Goal: Transaction & Acquisition: Purchase product/service

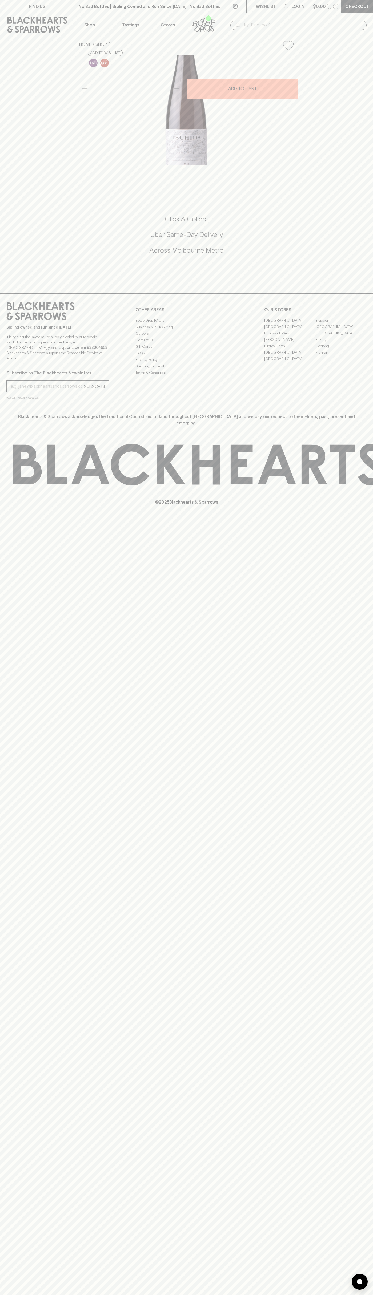
click at [351, 631] on div "FIND US | No Bad Bottles | Sibling Owned and Run Since 2006 | No Bad Bottles | …" at bounding box center [186, 647] width 373 height 1295
click at [327, 1295] on html "FIND US | No Bad Bottles | Sibling Owned and Run Since 2006 | No Bad Bottles | …" at bounding box center [186, 647] width 373 height 1295
click at [4, 1281] on div "FIND US | No Bad Bottles | Sibling Owned and Run Since 2006 | No Bad Bottles | …" at bounding box center [186, 647] width 373 height 1295
